Goal: Task Accomplishment & Management: Manage account settings

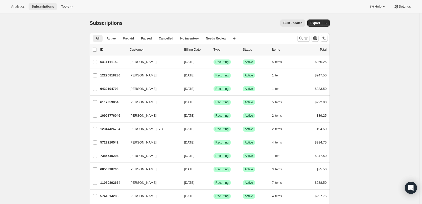
click at [46, 6] on span "Subscriptions" at bounding box center [43, 7] width 22 height 4
click at [70, 6] on icon at bounding box center [71, 6] width 5 height 5
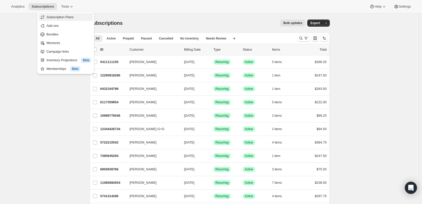
click at [66, 17] on span "Subscription Plans" at bounding box center [59, 17] width 27 height 4
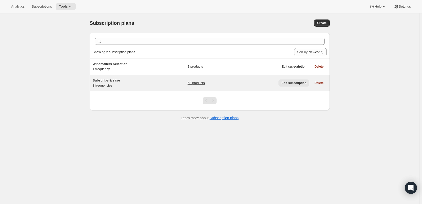
click at [292, 81] on span "Edit subscription" at bounding box center [293, 83] width 25 height 4
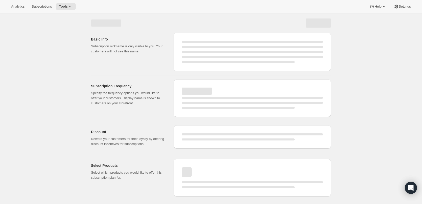
select select "WEEK"
select select "MONTH"
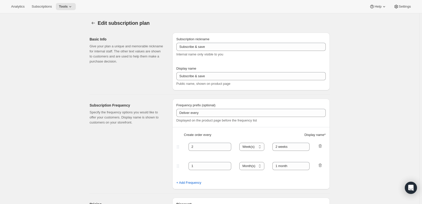
type input "Every"
type input "1"
select select "MONTH"
type input "1 month (Save 25%)"
type input "3"
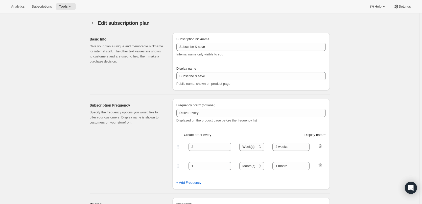
type input "3 months (Save 25%)"
type input "25"
select select "MONTH"
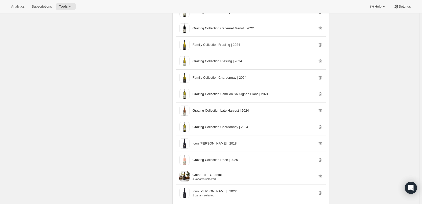
scroll to position [809, 0]
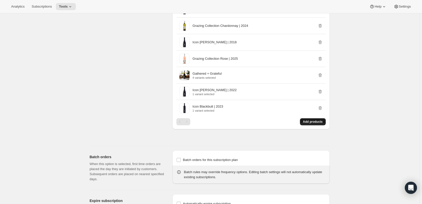
click at [313, 120] on span "Add products" at bounding box center [313, 122] width 20 height 4
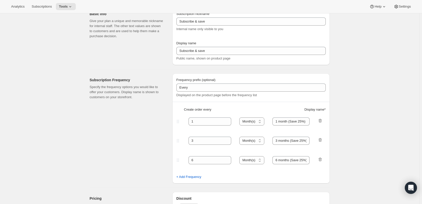
scroll to position [0, 0]
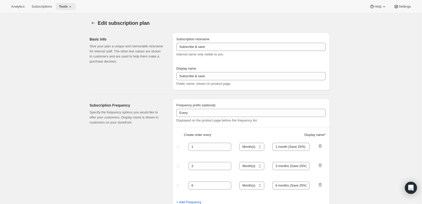
click at [68, 6] on icon at bounding box center [70, 6] width 5 height 5
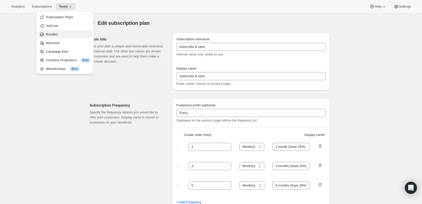
click at [55, 34] on span "Bundles" at bounding box center [52, 34] width 12 height 4
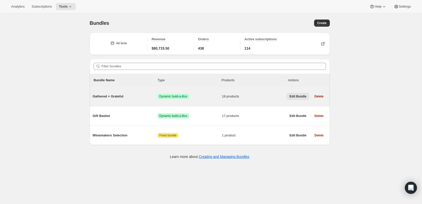
click at [298, 95] on span "Edit Bundle" at bounding box center [298, 96] width 17 height 4
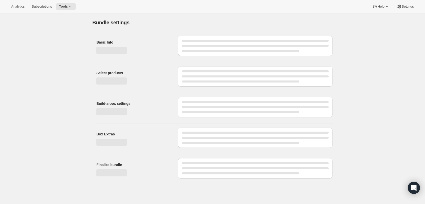
type input "Gathered + Grateful"
radio input "true"
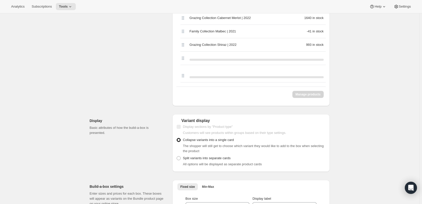
scroll to position [379, 0]
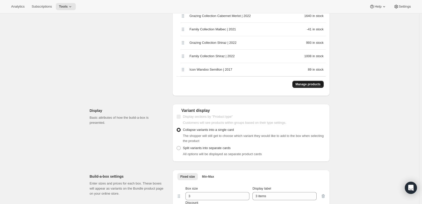
click at [304, 82] on span "Manage products" at bounding box center [307, 84] width 25 height 4
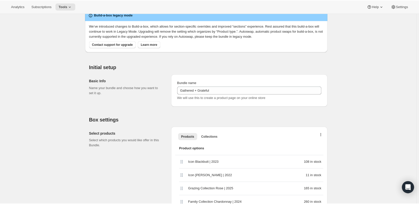
scroll to position [0, 0]
